Goal: Feedback & Contribution: Submit feedback/report problem

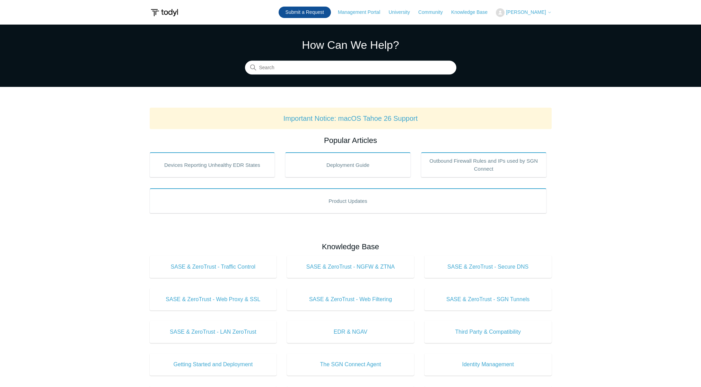
click at [297, 13] on link "Submit a Request" at bounding box center [305, 12] width 52 height 11
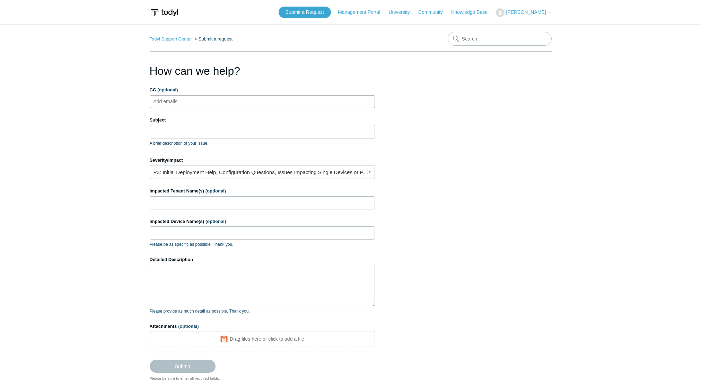
click at [177, 96] on input "CC (optional)" at bounding box center [171, 101] width 41 height 10
click at [174, 129] on input "Subject" at bounding box center [262, 131] width 225 height 13
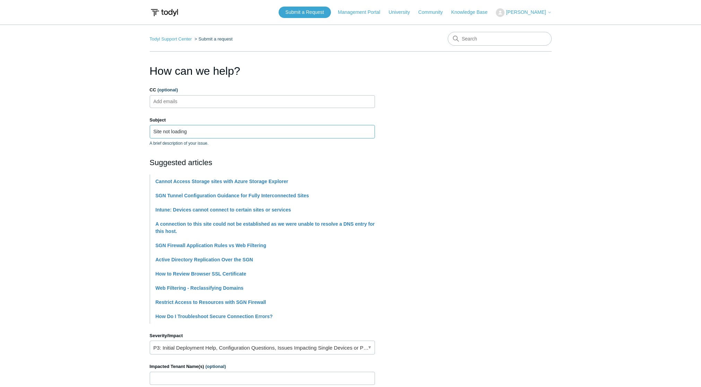
type input "Site not loading"
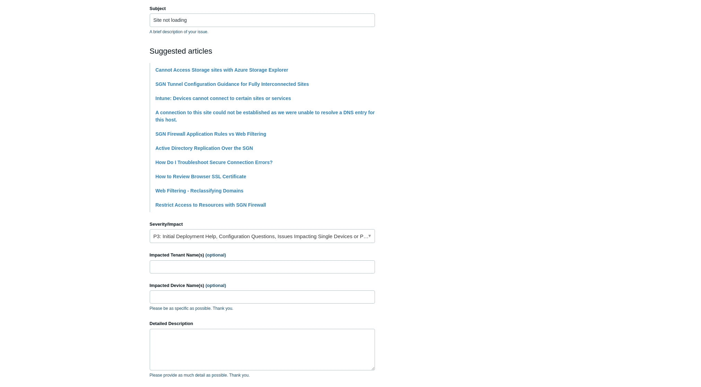
scroll to position [115, 0]
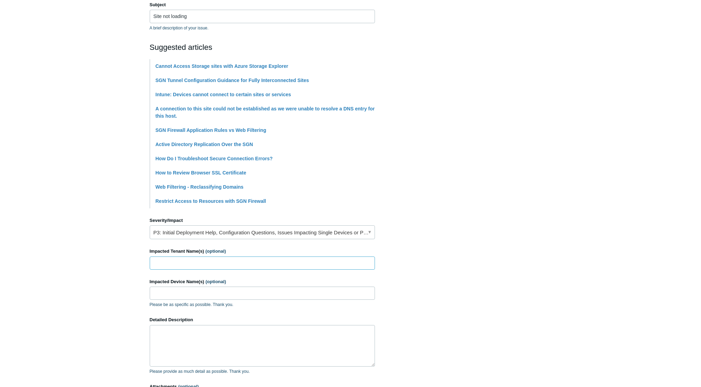
click at [196, 260] on input "Impacted Tenant Name(s) (optional)" at bounding box center [262, 263] width 225 height 13
type input "All"
paste textarea "mystatus.united.com"
drag, startPoint x: 309, startPoint y: 342, endPoint x: 262, endPoint y: 345, distance: 47.6
click at [262, 345] on textarea "Team A site that used to come up fine, no longer works: mystatus.united.com" at bounding box center [262, 346] width 225 height 42
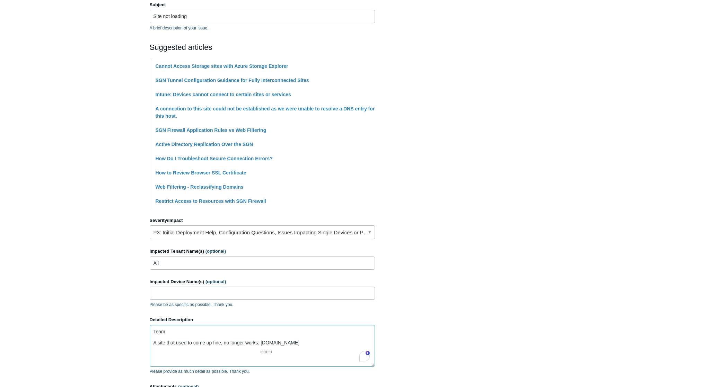
paste textarea "https://mystatus.united.com/"
click at [357, 349] on textarea "Team A site that used to come up fine, no longer works: https://mystatus.united…" at bounding box center [262, 346] width 225 height 42
type textarea "Team A site that used to come up fine, no longer works: https://mystatus.united…"
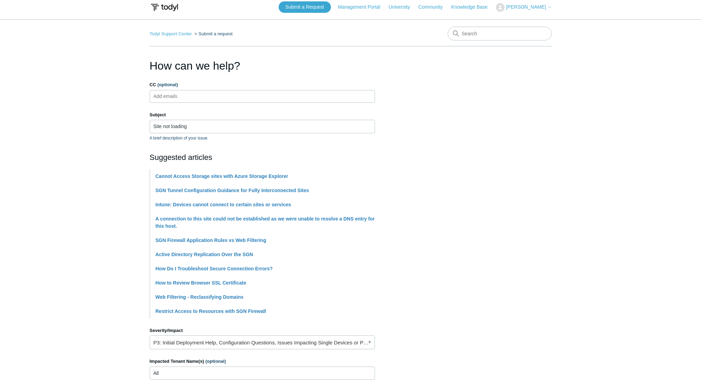
scroll to position [0, 0]
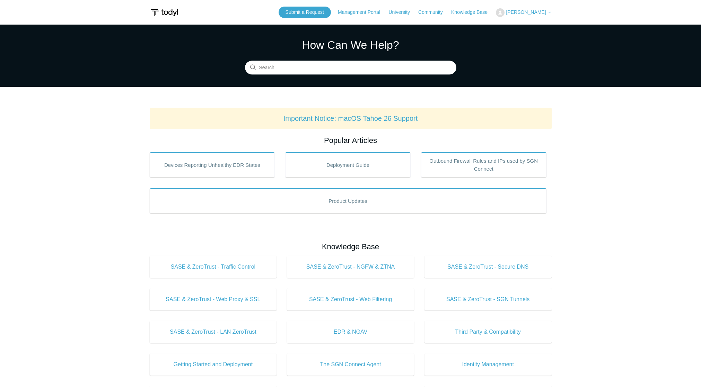
click at [323, 6] on header "Submit a Request Management Portal University Community Knowledge Base [PERSON_…" at bounding box center [351, 12] width 402 height 25
drag, startPoint x: 320, startPoint y: 10, endPoint x: 320, endPoint y: 15, distance: 4.2
click at [320, 10] on link "Submit a Request" at bounding box center [305, 12] width 52 height 11
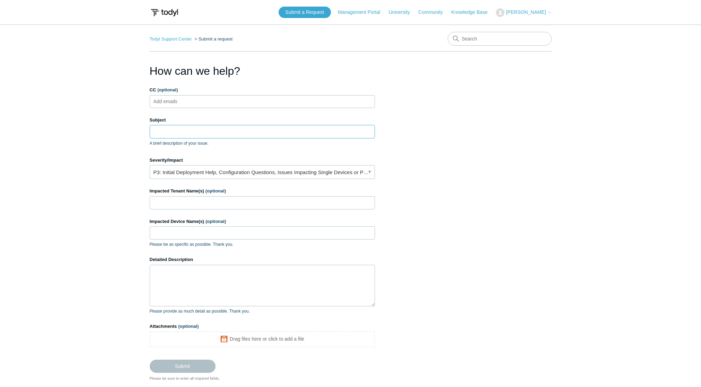
click at [192, 136] on input "Subject" at bounding box center [262, 131] width 225 height 13
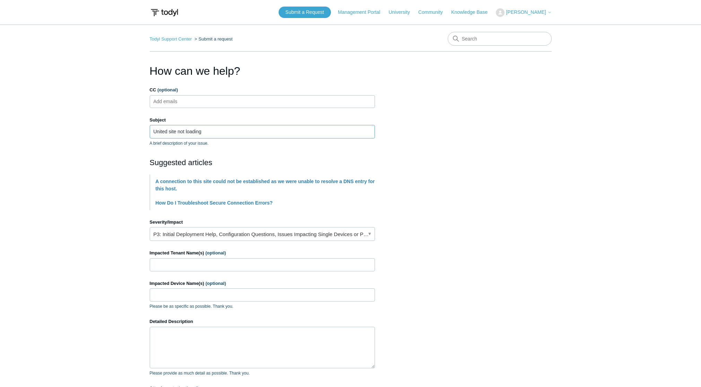
type input "United site not loading"
click at [189, 264] on input "Impacted Tenant Name(s) (optional)" at bounding box center [262, 264] width 225 height 13
type input "All"
type textarea "T"
paste textarea "https://mystatus.united.com/"
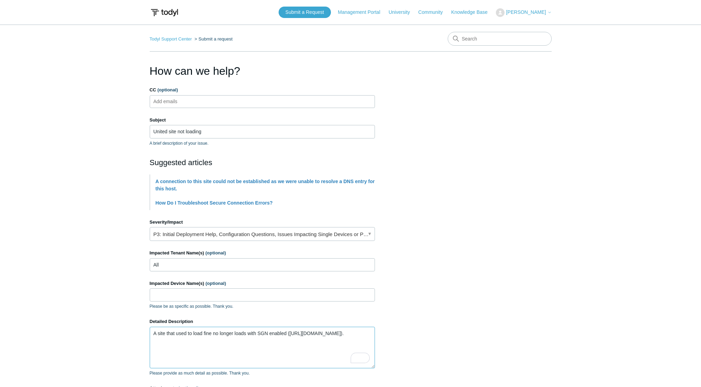
click at [214, 347] on textarea "A site that used to load fine no longer loads with SGN enabled (https://mystatu…" at bounding box center [262, 348] width 225 height 42
click at [211, 333] on textarea "A site that used to load fine no longer loads with SGN enabled (https://mystatu…" at bounding box center [262, 348] width 225 height 42
click at [226, 341] on textarea "A site that used to load fine no longer loads with SGN enabled (https://mystatu…" at bounding box center [262, 348] width 225 height 42
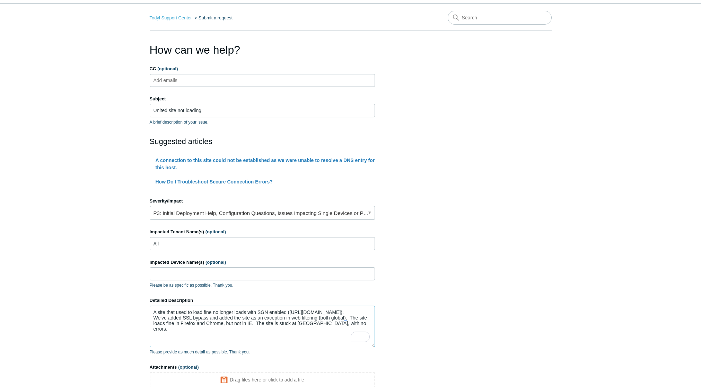
scroll to position [96, 0]
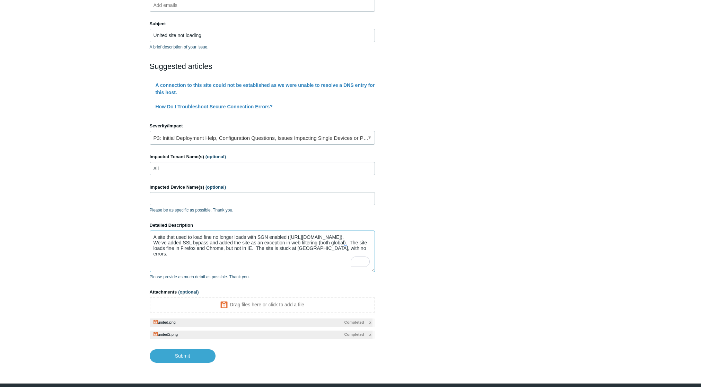
click at [355, 249] on textarea "A site that used to load fine no longer loads with SGN enabled (https://mystatu…" at bounding box center [262, 252] width 225 height 42
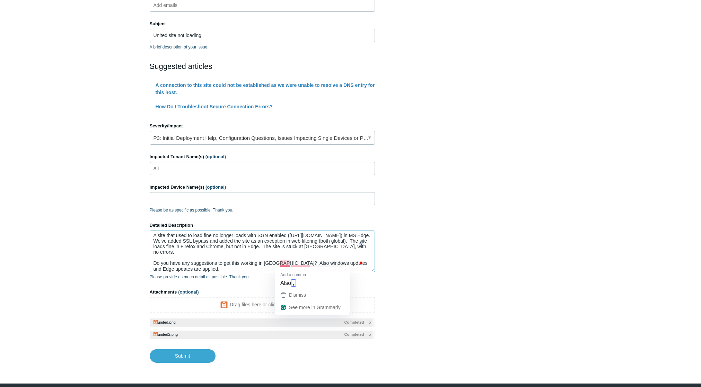
click at [284, 261] on textarea "A site that used to load fine no longer loads with SGN enabled (https://mystatu…" at bounding box center [262, 252] width 225 height 42
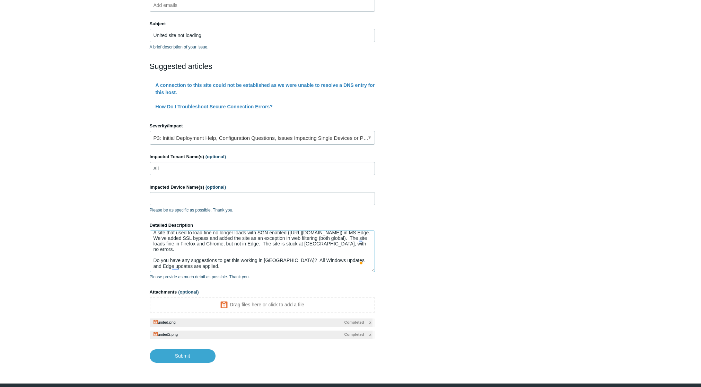
scroll to position [5, 0]
click at [250, 263] on textarea "A site that used to load fine no longer loads with SGN enabled (https://mystatu…" at bounding box center [262, 252] width 225 height 42
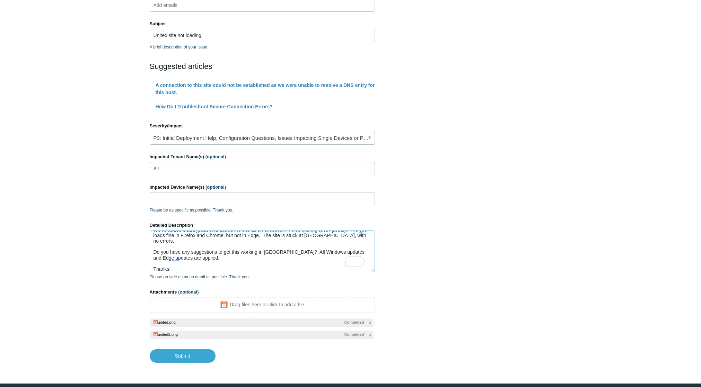
scroll to position [18, 0]
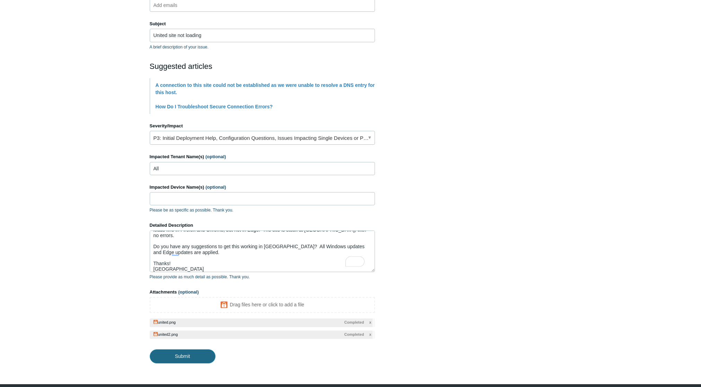
click at [199, 360] on input "Submit" at bounding box center [183, 357] width 66 height 14
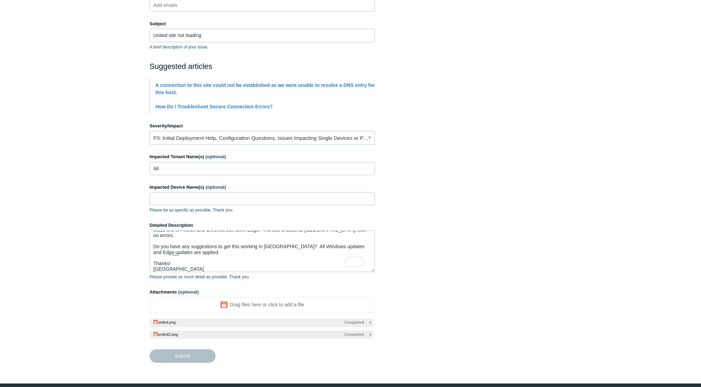
type textarea "A site that used to load fine no longer loads with SGN enabled (https://mystatu…"
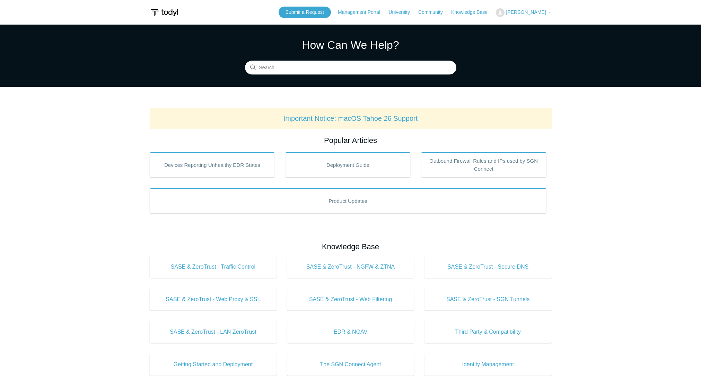
click at [529, 14] on span "[PERSON_NAME]" at bounding box center [526, 12] width 40 height 6
click at [528, 24] on link "My Support Requests" at bounding box center [530, 27] width 68 height 12
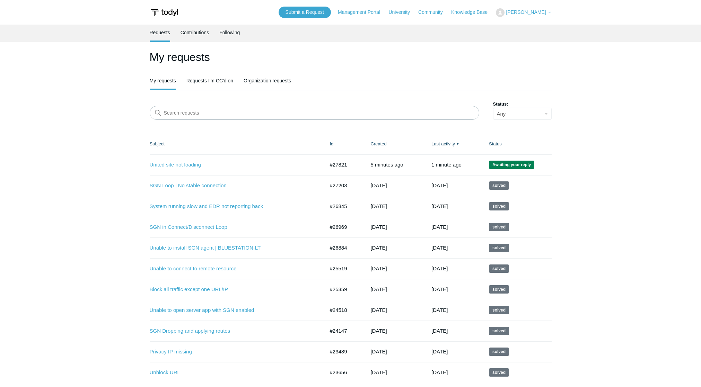
click at [190, 165] on link "United site not loading" at bounding box center [232, 165] width 165 height 8
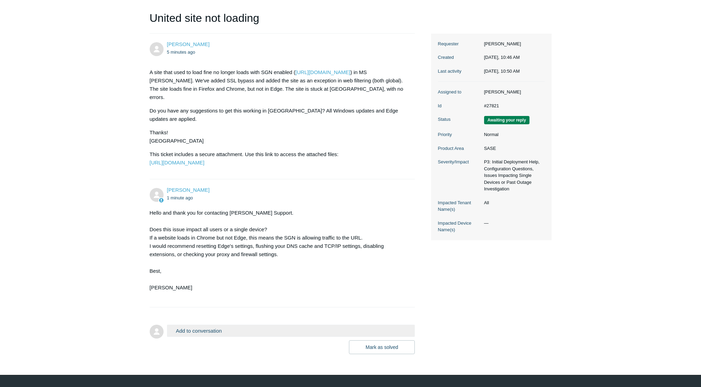
scroll to position [82, 0]
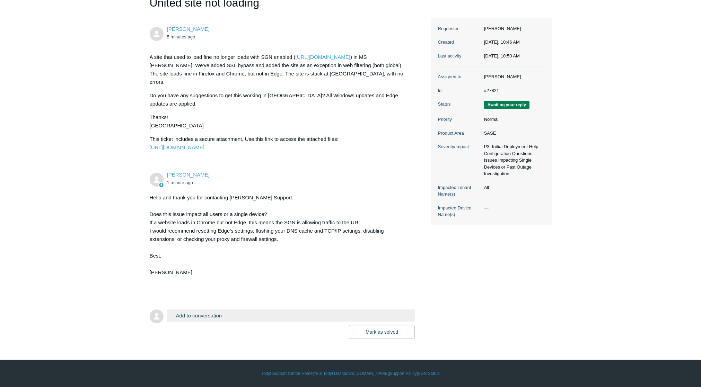
click at [193, 318] on button "Add to conversation" at bounding box center [291, 316] width 248 height 12
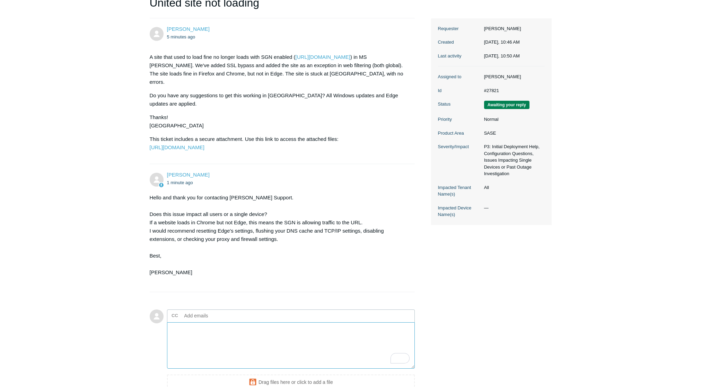
type textarea "J"
click at [274, 340] on textarea "Kris It's working now. I think it just took a little longer for the exceptions …" at bounding box center [291, 346] width 248 height 47
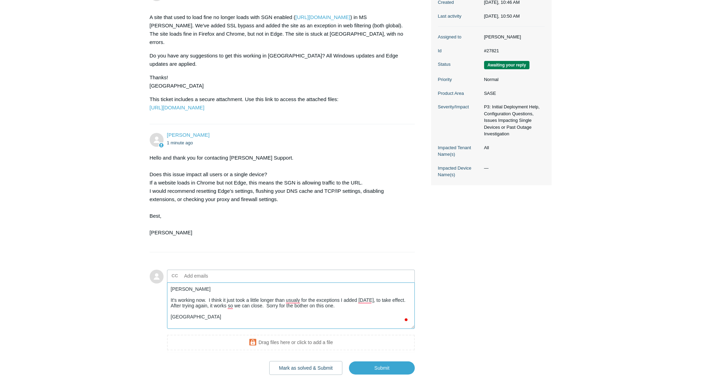
scroll to position [158, 0]
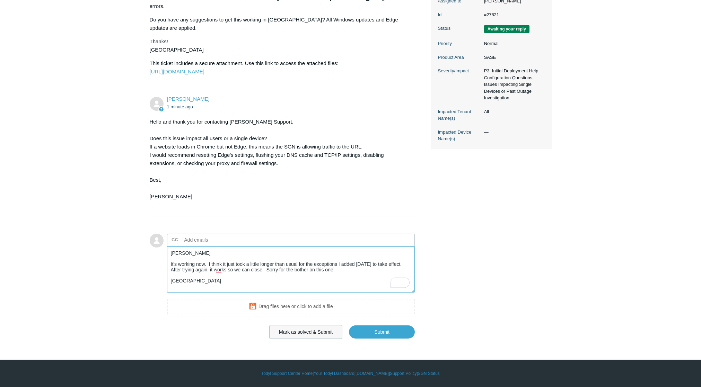
type textarea "Kris It's working now. I think it just took a little longer than usual for the …"
drag, startPoint x: 319, startPoint y: 332, endPoint x: 329, endPoint y: 331, distance: 10.5
click at [318, 332] on button "Mark as solved & Submit" at bounding box center [305, 332] width 73 height 14
